Goal: Information Seeking & Learning: Learn about a topic

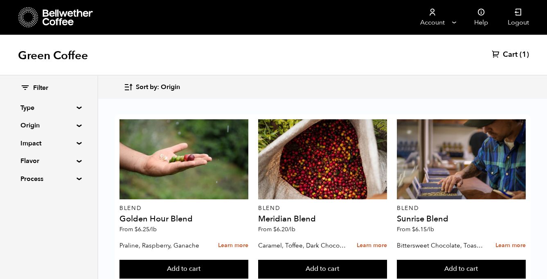
click at [44, 108] on summary "Type" at bounding box center [48, 108] width 56 height 10
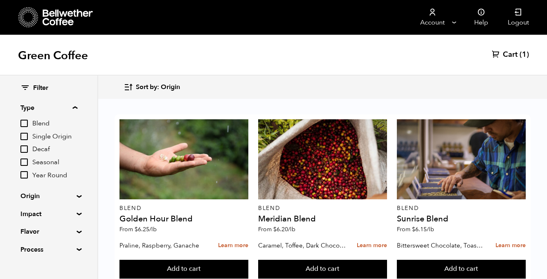
click at [26, 151] on input "Decaf" at bounding box center [23, 149] width 7 height 7
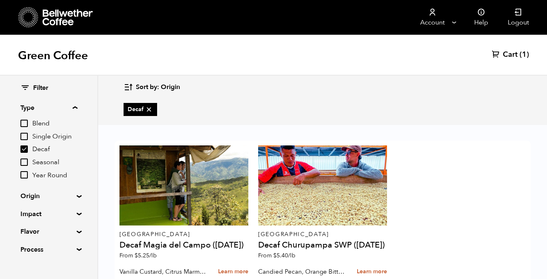
click at [26, 150] on input "Decaf" at bounding box center [23, 149] width 7 height 7
checkbox input "false"
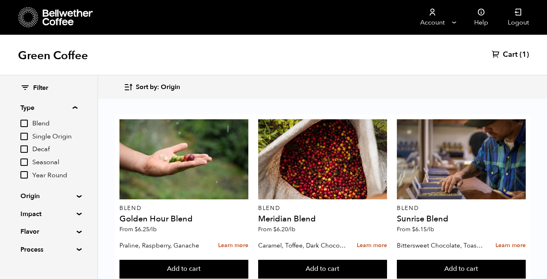
click at [77, 108] on summary "Type" at bounding box center [48, 108] width 57 height 10
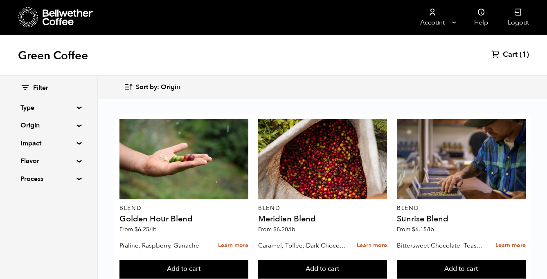
click at [77, 107] on summary "Type" at bounding box center [48, 108] width 56 height 10
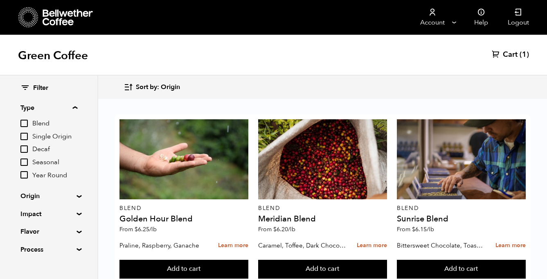
click at [43, 128] on div "Blend Single Origin Decaf Seasonal Year Round" at bounding box center [48, 149] width 57 height 61
drag, startPoint x: 43, startPoint y: 127, endPoint x: 43, endPoint y: 122, distance: 4.5
click at [43, 126] on span "Blend" at bounding box center [54, 123] width 45 height 9
click at [0, 0] on input "Blend" at bounding box center [0, 0] width 0 height 0
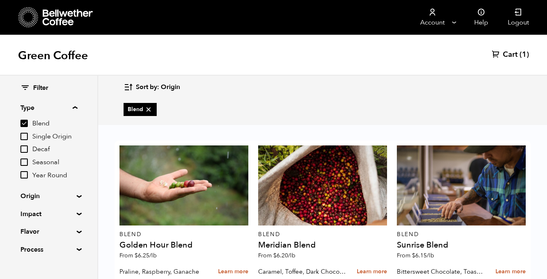
click at [23, 122] on input "Blend" at bounding box center [23, 123] width 7 height 7
checkbox input "false"
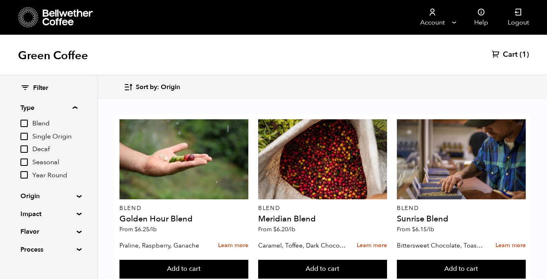
click at [77, 108] on summary "Type" at bounding box center [48, 108] width 57 height 10
